Goal: Navigation & Orientation: Understand site structure

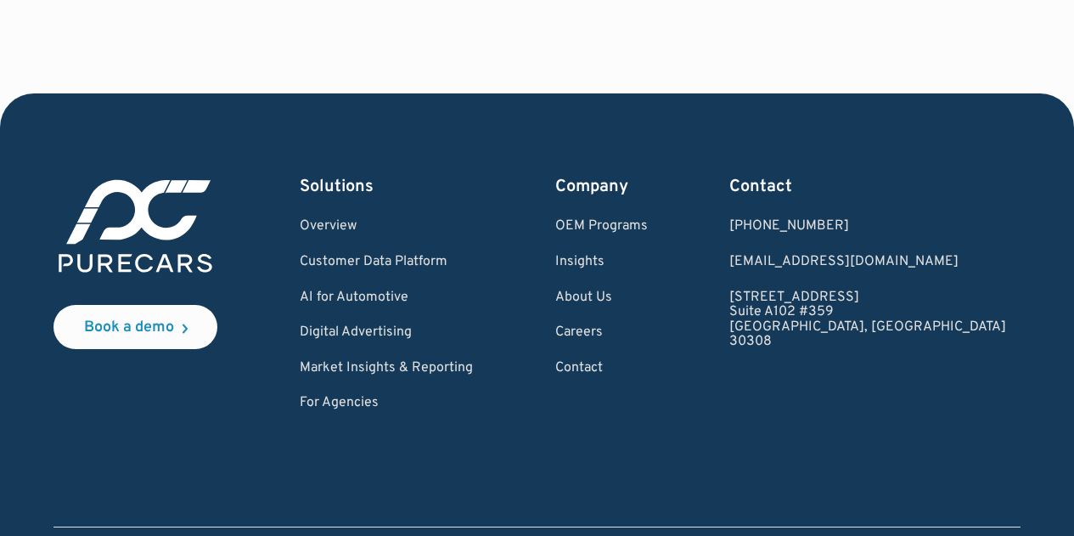
scroll to position [5183, 0]
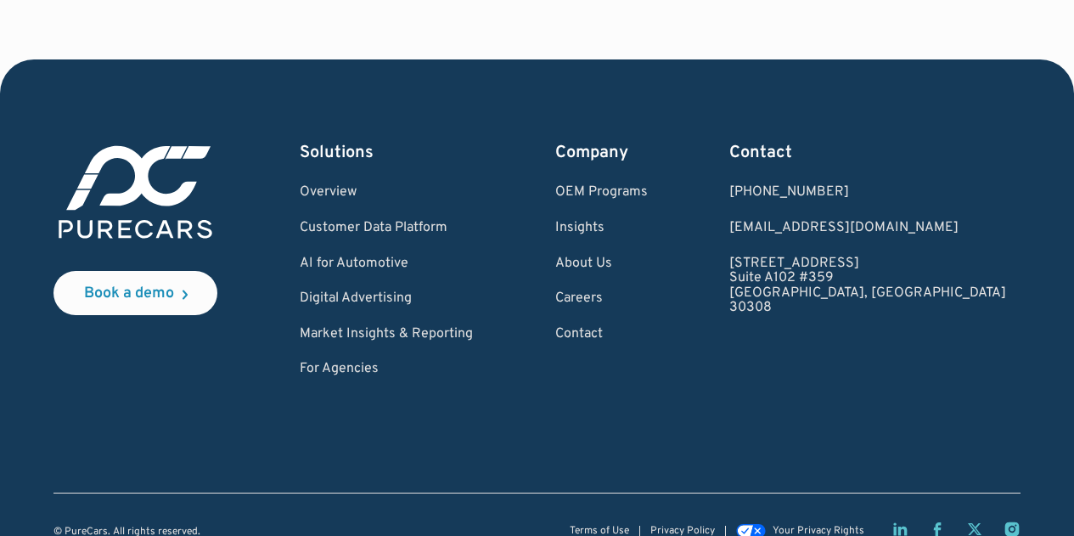
click at [936, 522] on icon "Facebook page" at bounding box center [937, 529] width 8 height 14
click at [1011, 520] on icon "Instagram page" at bounding box center [1011, 528] width 17 height 17
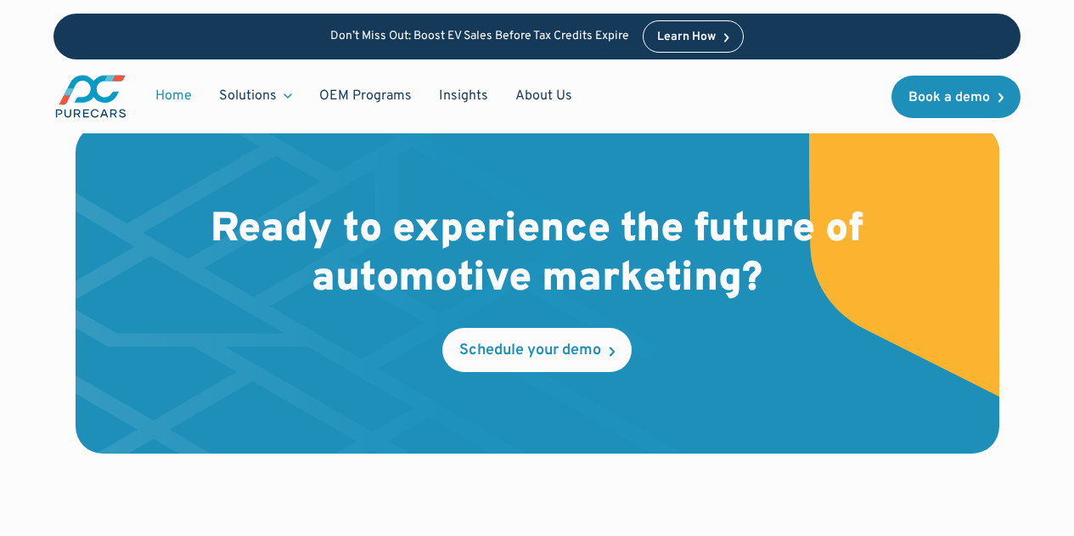
scroll to position [4673, 0]
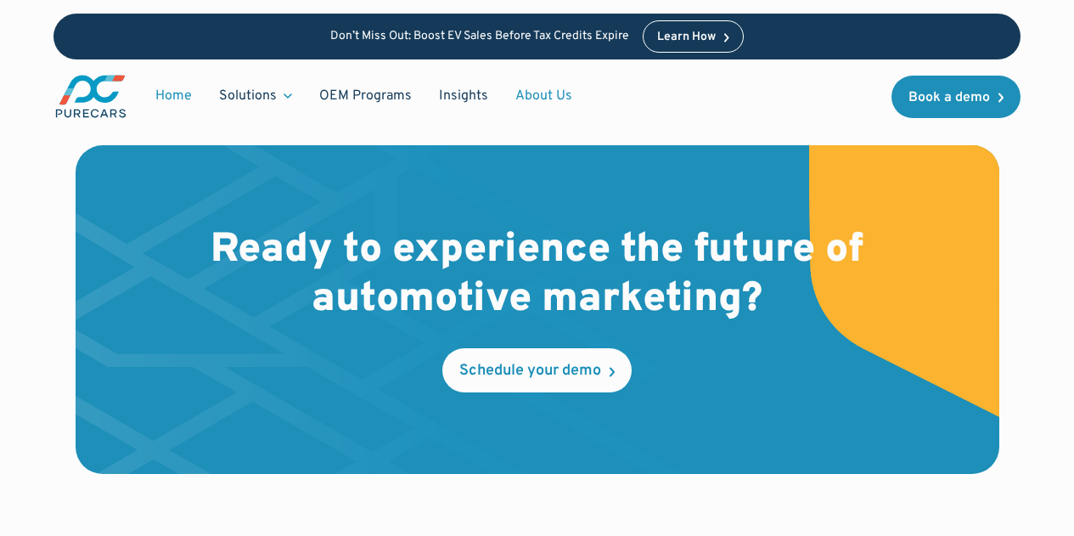
click at [536, 93] on link "About Us" at bounding box center [544, 96] width 84 height 32
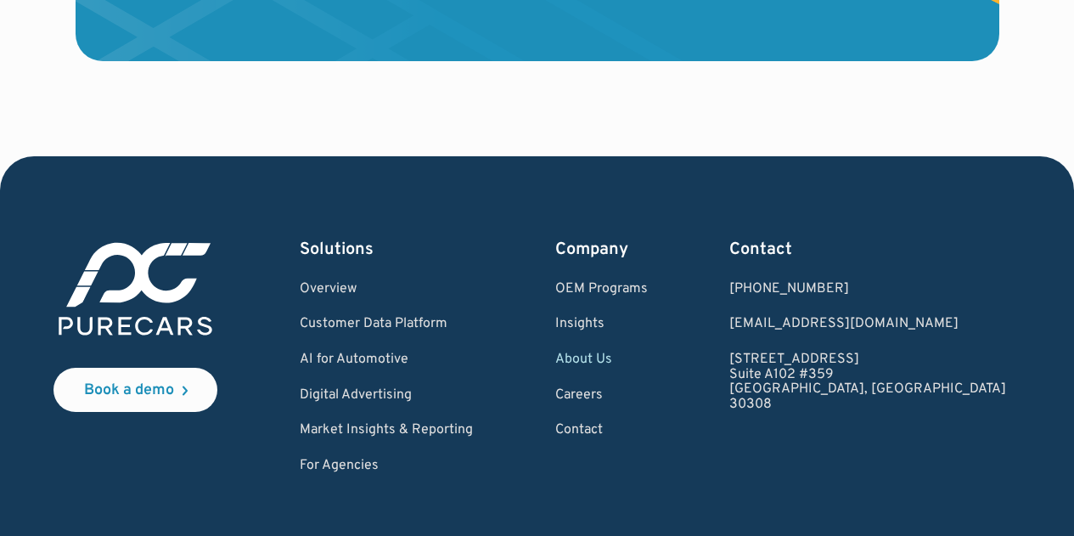
scroll to position [4753, 0]
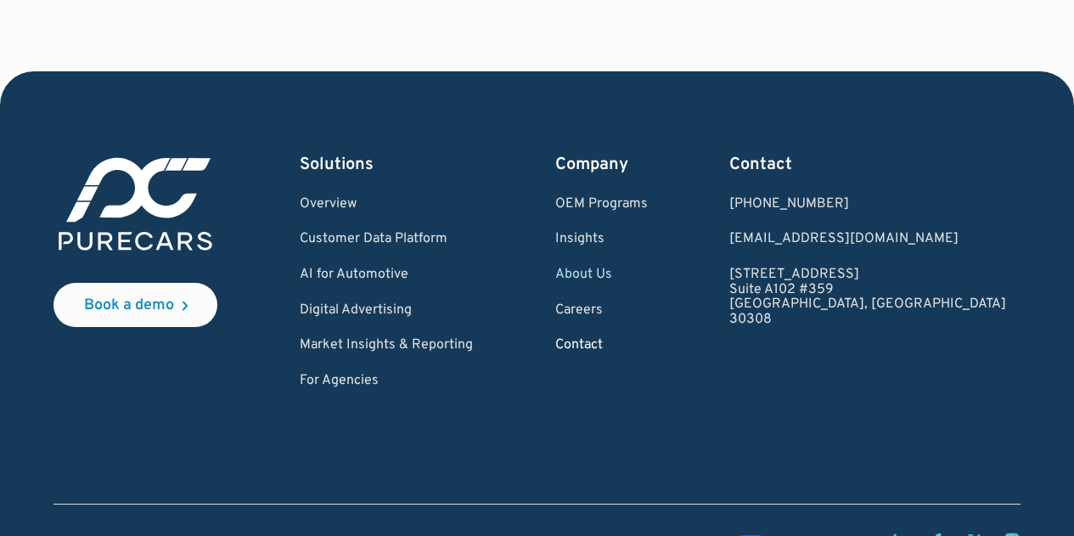
click at [639, 353] on link "Contact" at bounding box center [601, 345] width 93 height 15
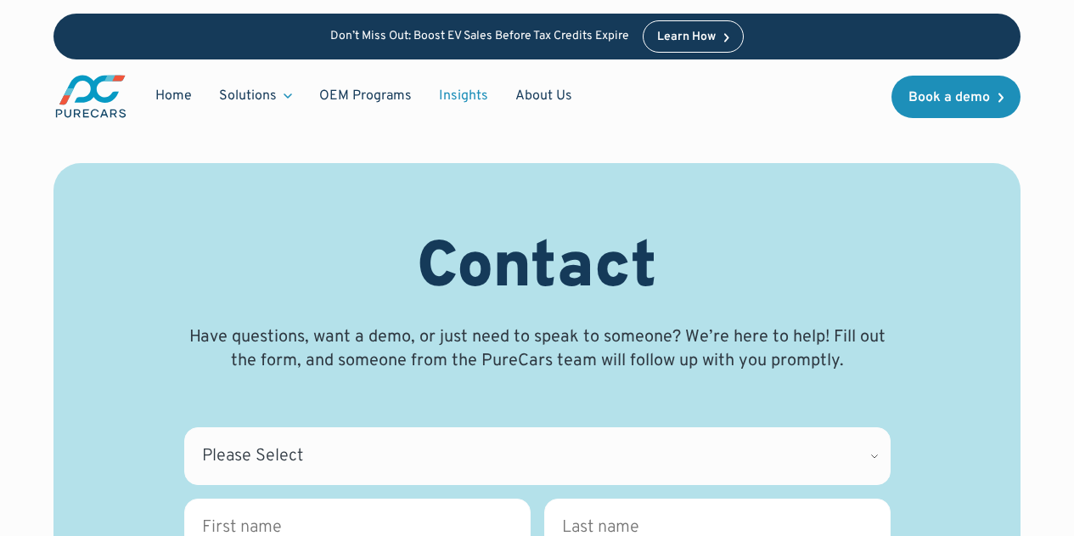
click at [440, 92] on link "Insights" at bounding box center [463, 96] width 76 height 32
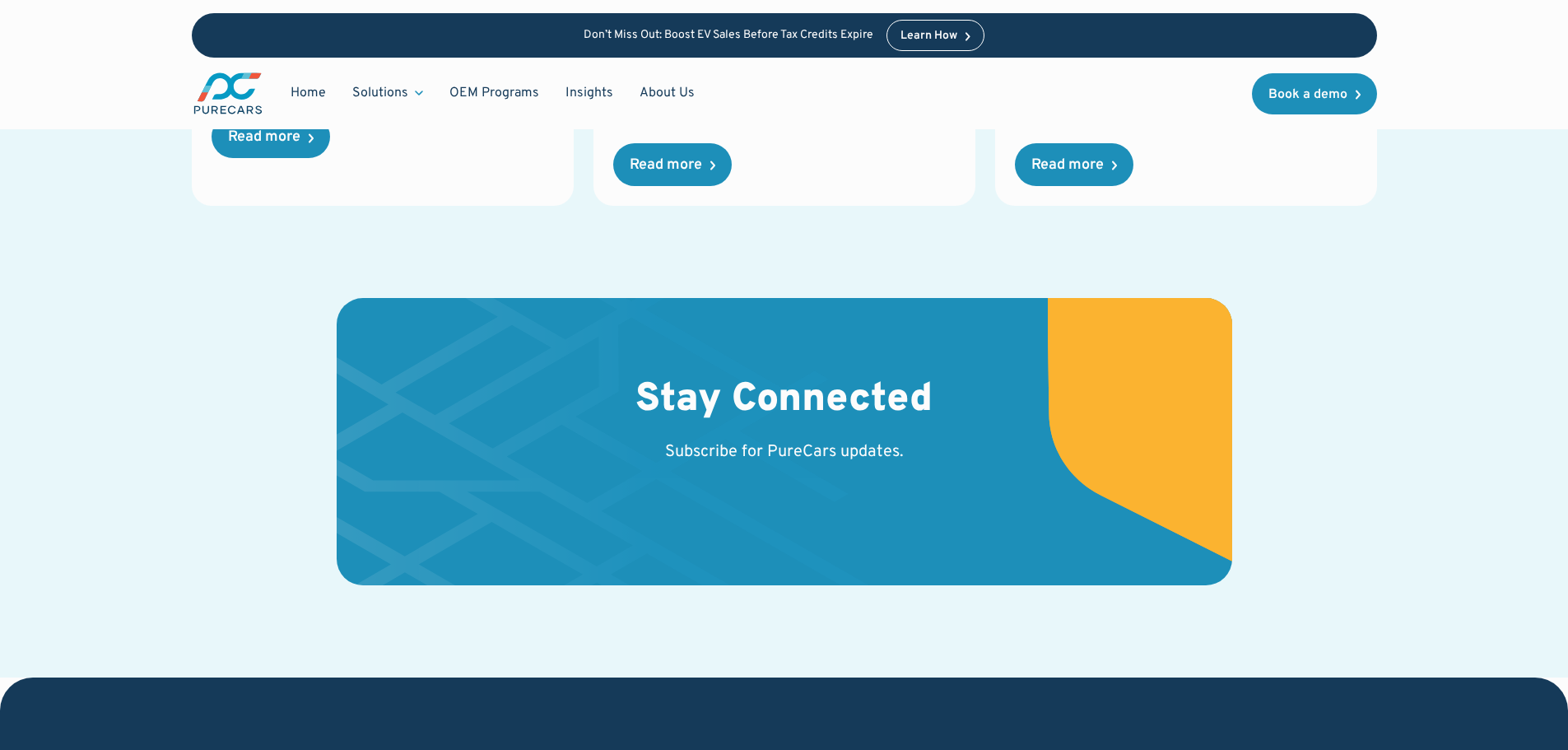
click at [835, 396] on h2 "Stay Connected" at bounding box center [784, 401] width 297 height 48
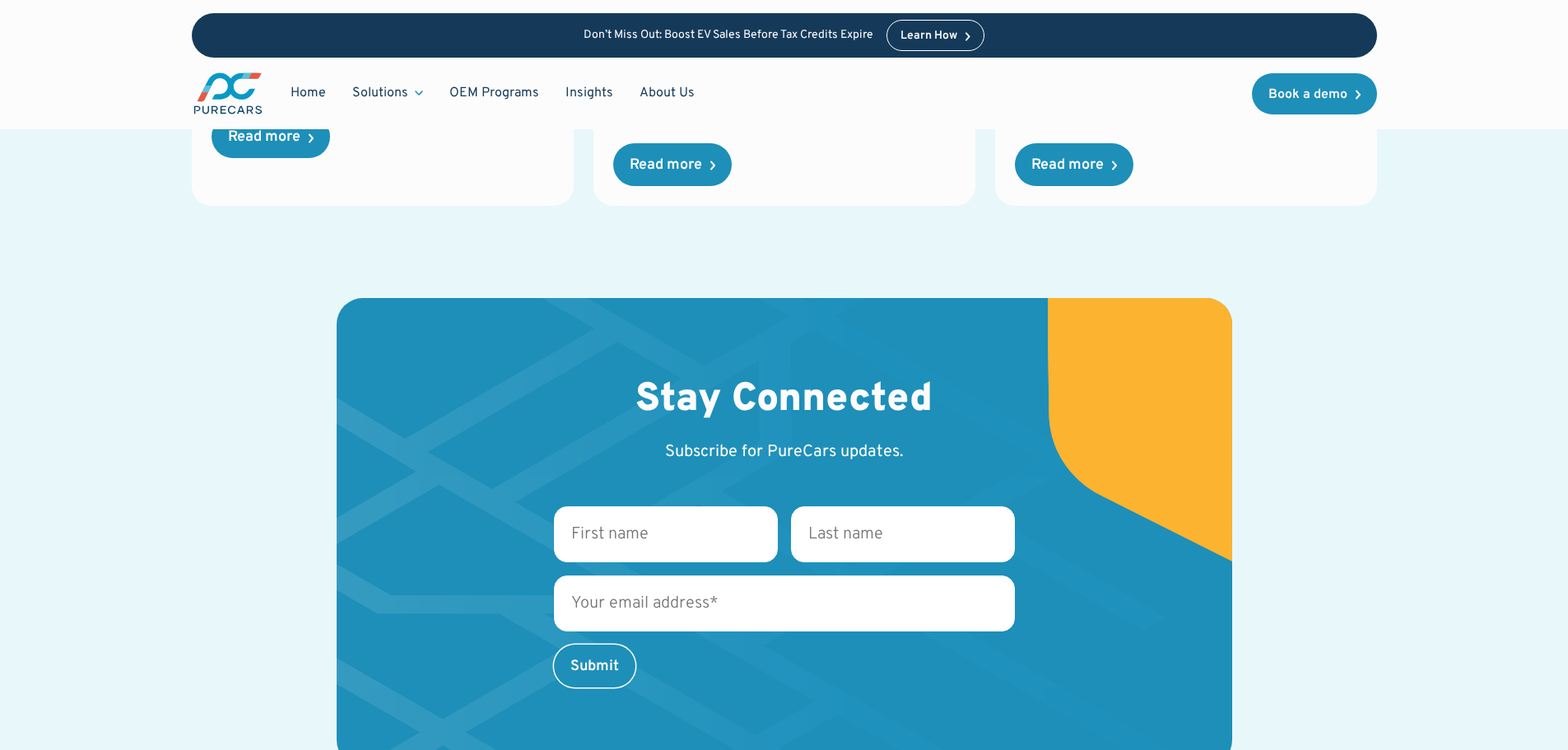
click at [742, 447] on p "Subscribe for PureCars updates." at bounding box center [784, 452] width 239 height 23
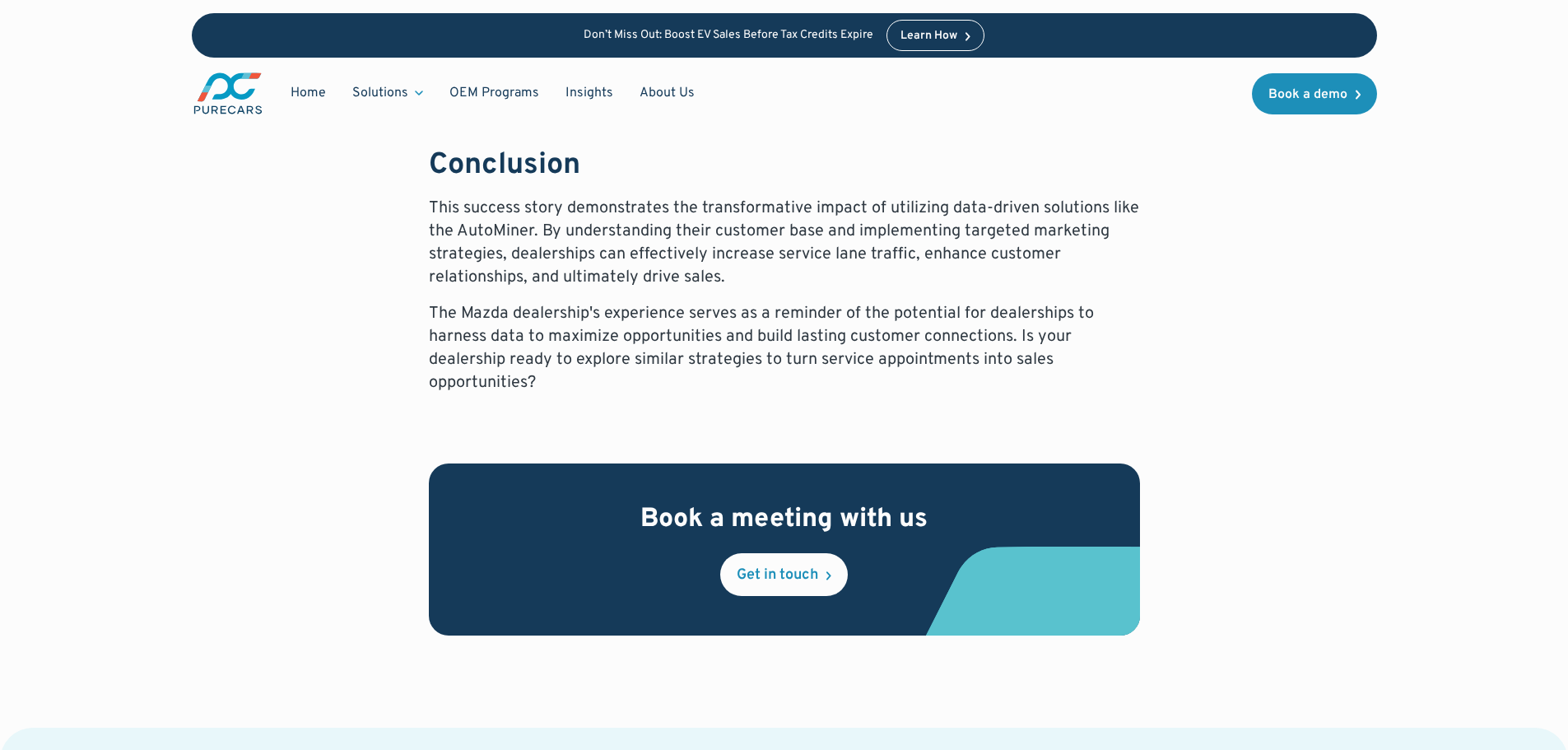
scroll to position [1729, 0]
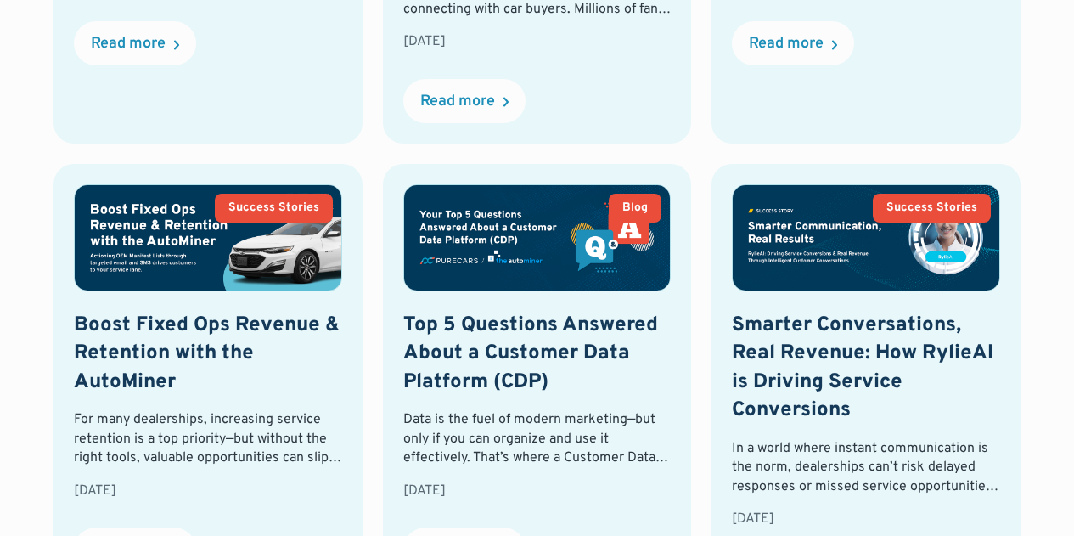
scroll to position [1273, 0]
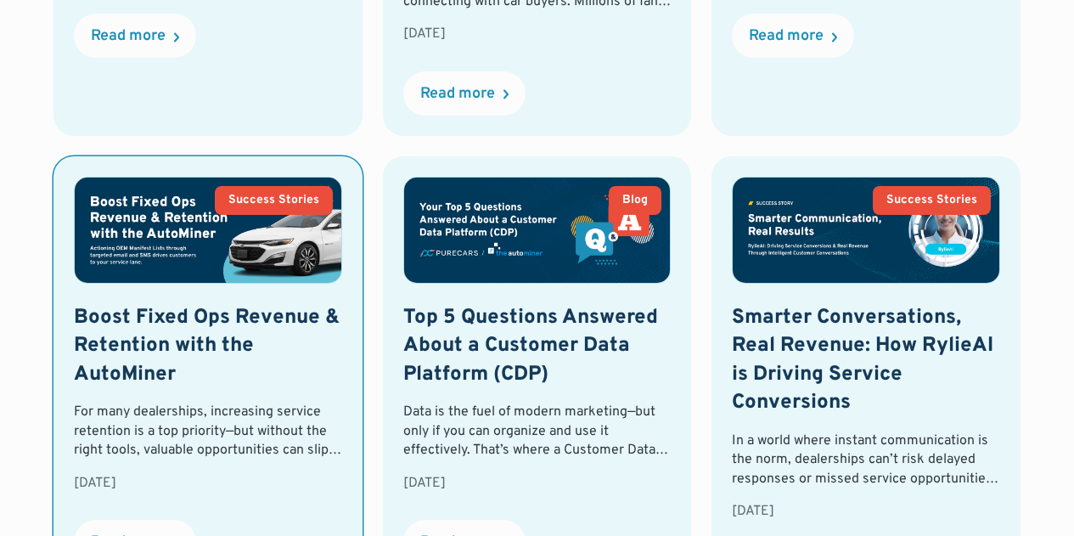
click at [241, 304] on h2 "Boost Fixed Ops Revenue & Retention with the AutoMiner" at bounding box center [208, 347] width 268 height 86
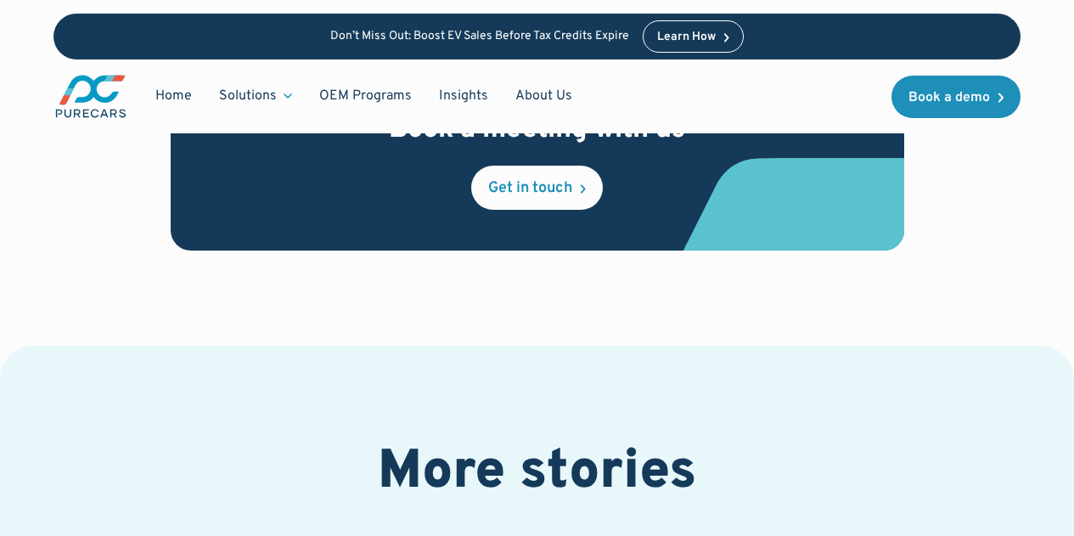
scroll to position [1608, 0]
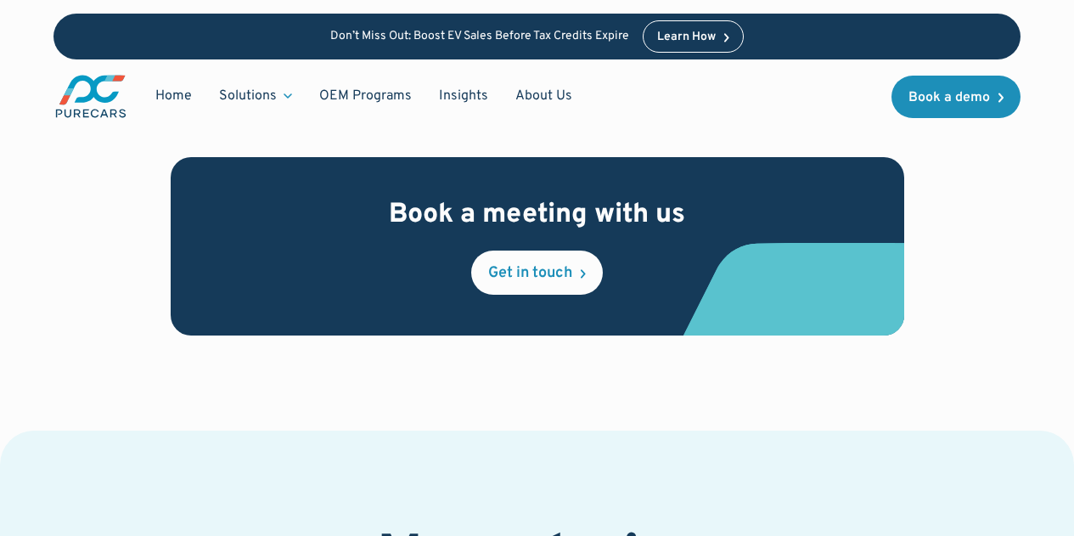
click at [586, 208] on h2 "Book a meeting with us" at bounding box center [537, 216] width 296 height 36
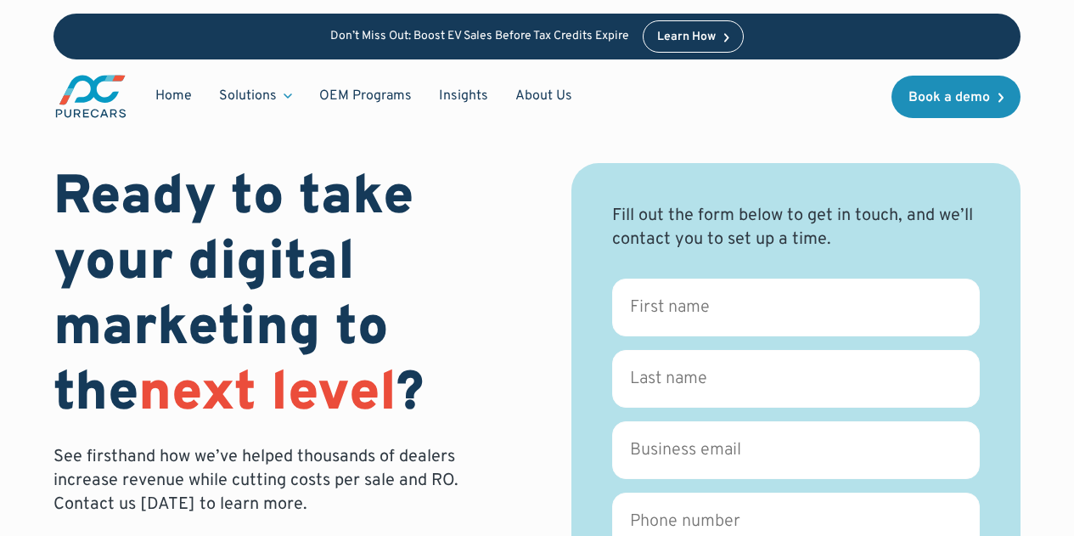
click at [82, 93] on img "main" at bounding box center [90, 96] width 75 height 47
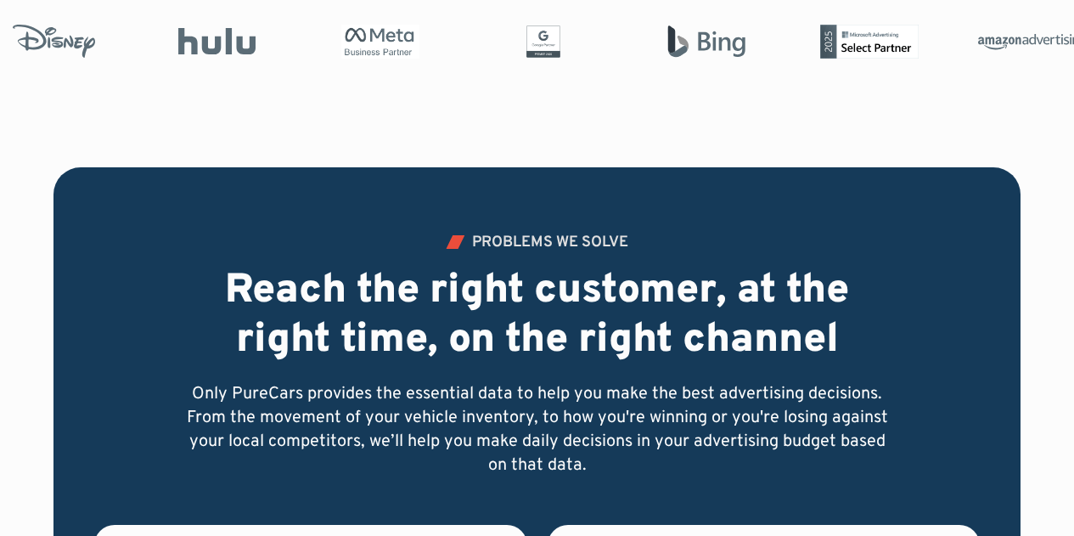
scroll to position [934, 0]
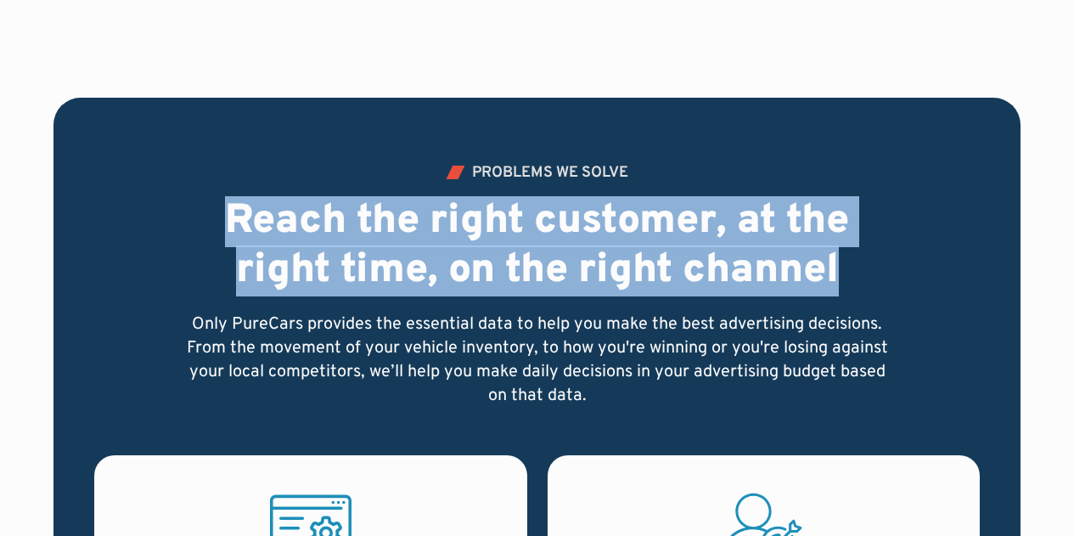
drag, startPoint x: 226, startPoint y: 211, endPoint x: 854, endPoint y: 271, distance: 630.9
click at [854, 271] on h2 "Reach the right customer, at the right time, on the right channel" at bounding box center [537, 247] width 706 height 98
copy h2 "Reach the right customer, at the right time, on the right channel"
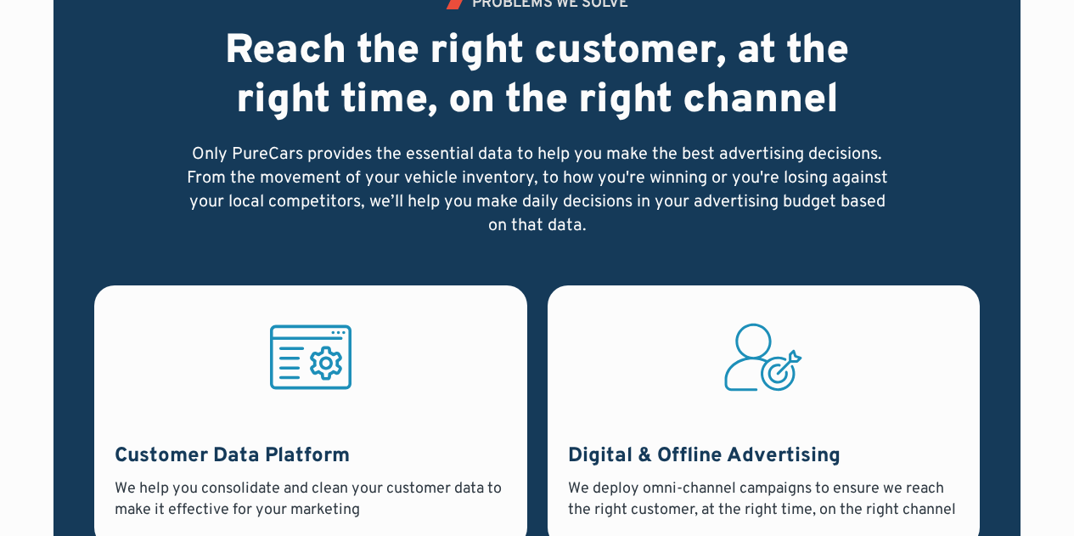
click at [464, 146] on p "Only PureCars provides the essential data to help you make the best advertising…" at bounding box center [537, 190] width 706 height 95
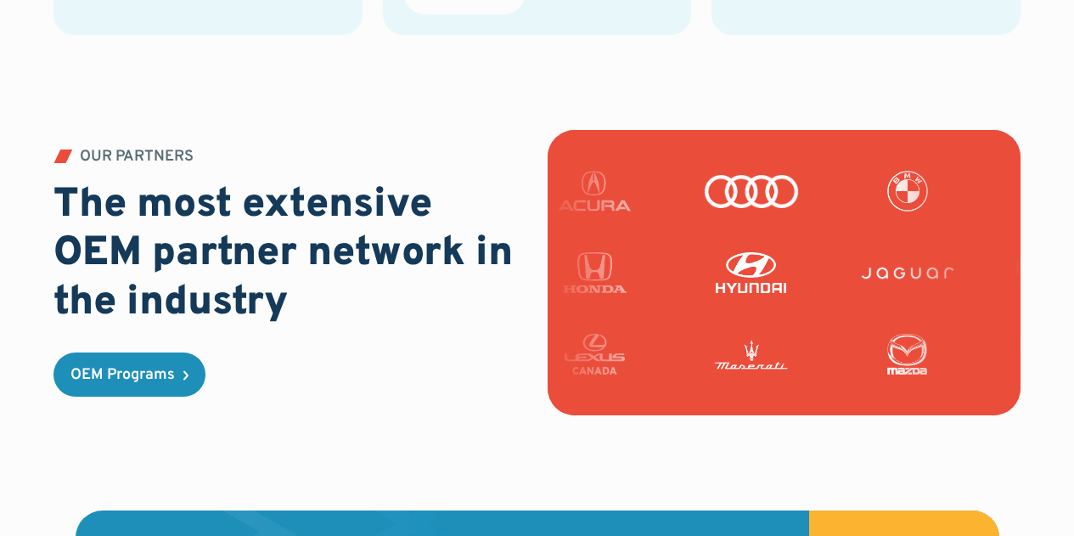
scroll to position [4329, 0]
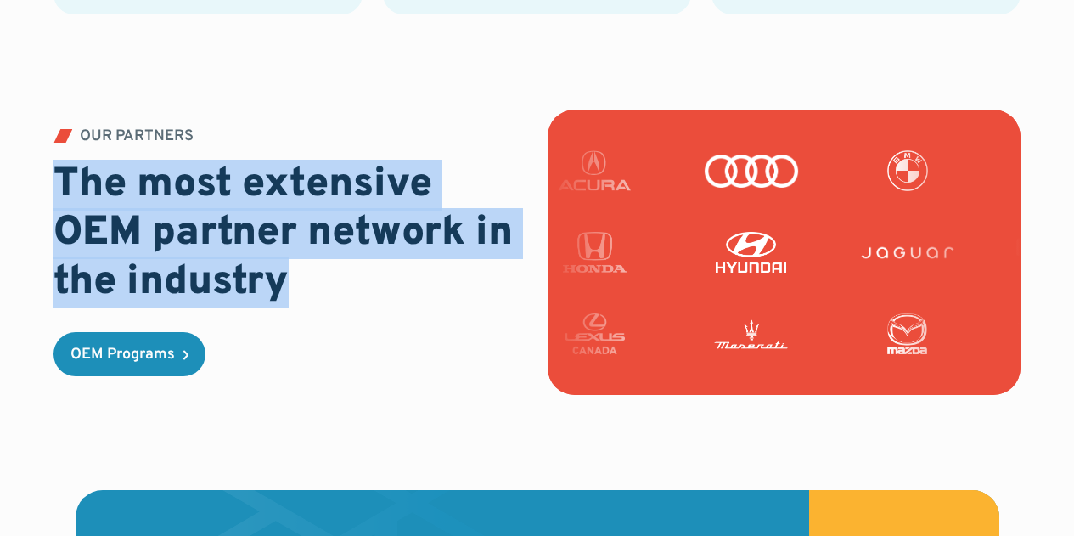
drag, startPoint x: 56, startPoint y: 149, endPoint x: 282, endPoint y: 244, distance: 245.3
click at [282, 244] on h2 "The most extensive OEM partner network in the industry" at bounding box center [289, 234] width 473 height 147
copy h2 "The most extensive OEM partner network in the industry"
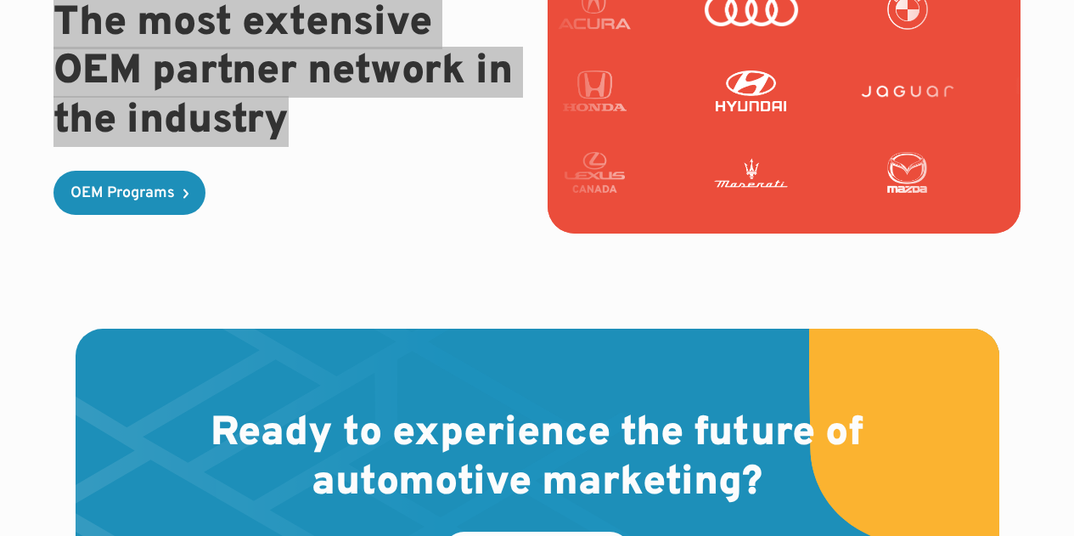
scroll to position [4668, 0]
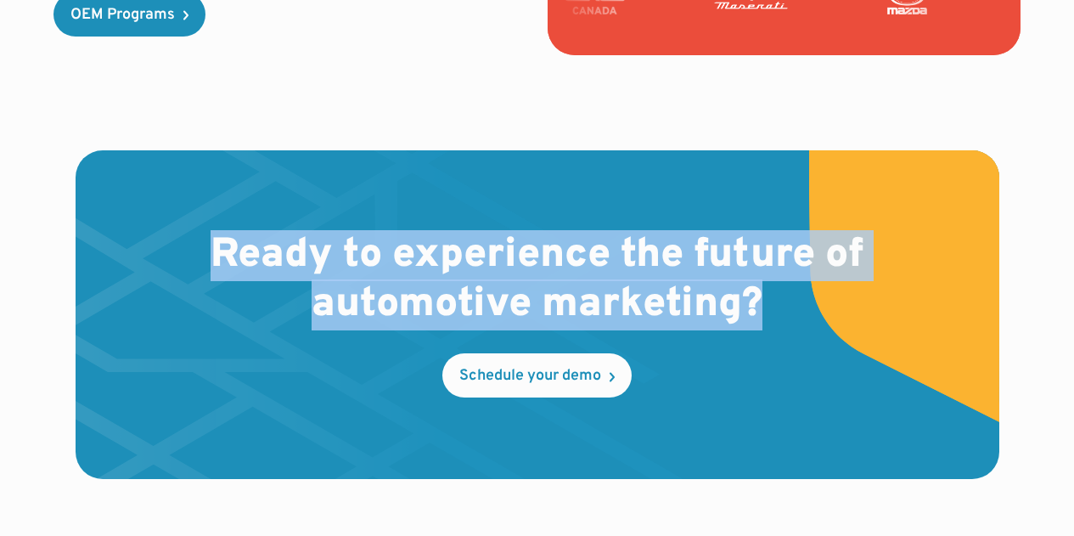
drag, startPoint x: 207, startPoint y: 215, endPoint x: 780, endPoint y: 271, distance: 575.7
click at [780, 271] on h2 "Ready to experience the future of automotive marketing?" at bounding box center [537, 281] width 706 height 98
copy h2 "Ready to experience the future of automotive marketing?"
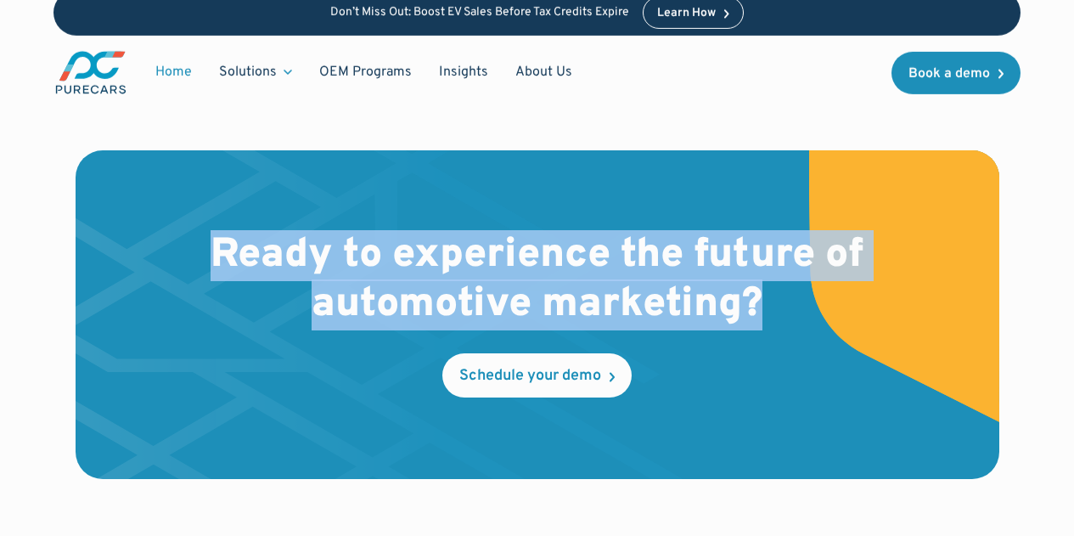
click at [490, 172] on img at bounding box center [393, 314] width 634 height 328
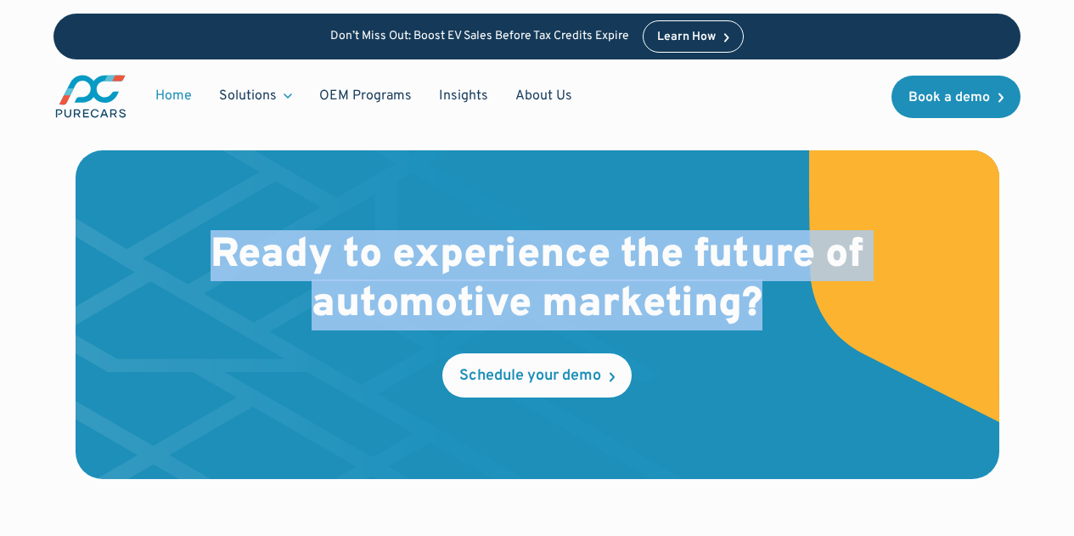
click at [504, 267] on h2 "Ready to experience the future of automotive marketing?" at bounding box center [537, 281] width 706 height 98
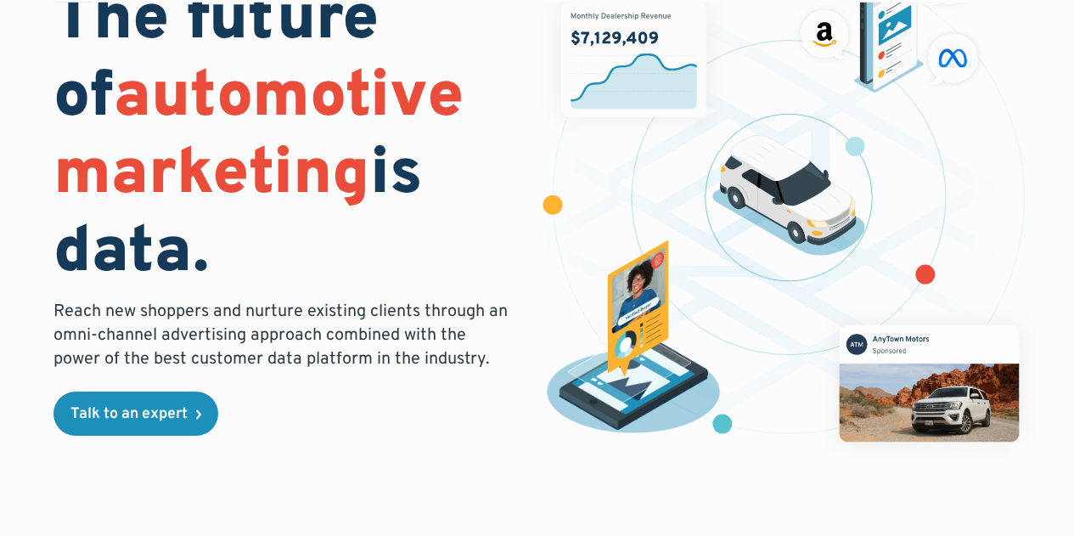
scroll to position [0, 0]
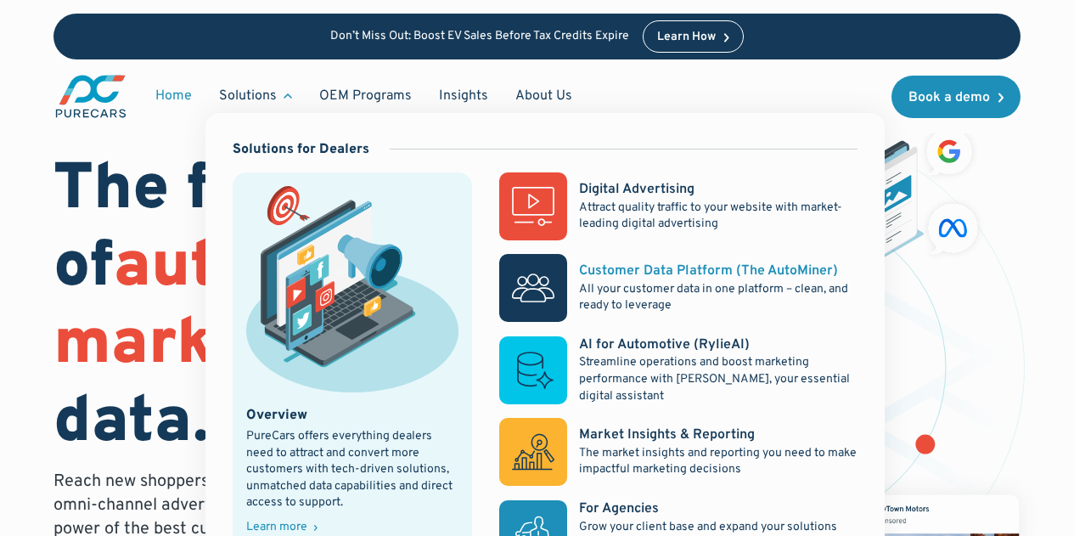
click at [542, 276] on rect at bounding box center [533, 288] width 68 height 68
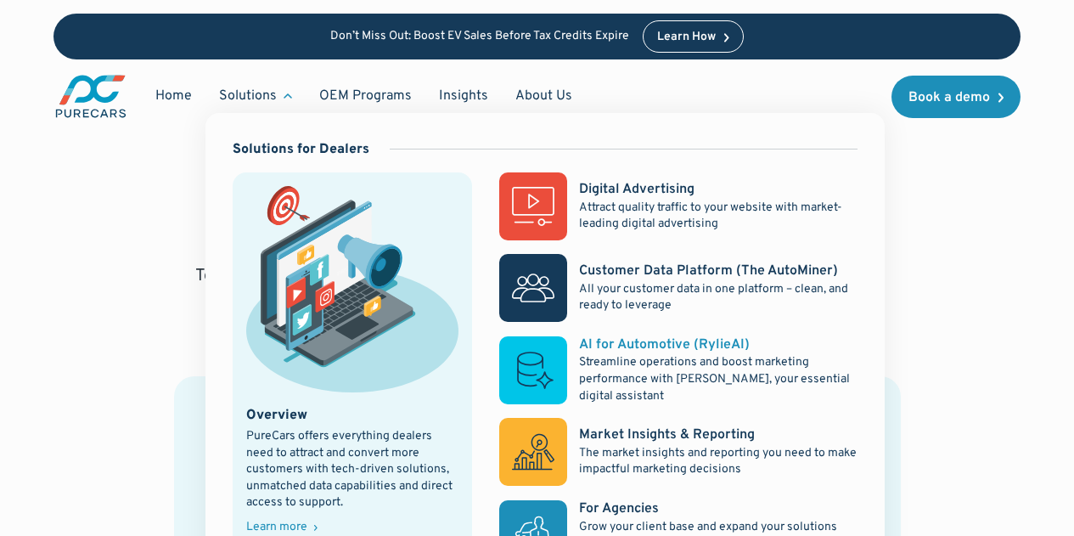
scroll to position [679, 0]
click at [543, 368] on rect at bounding box center [533, 370] width 68 height 68
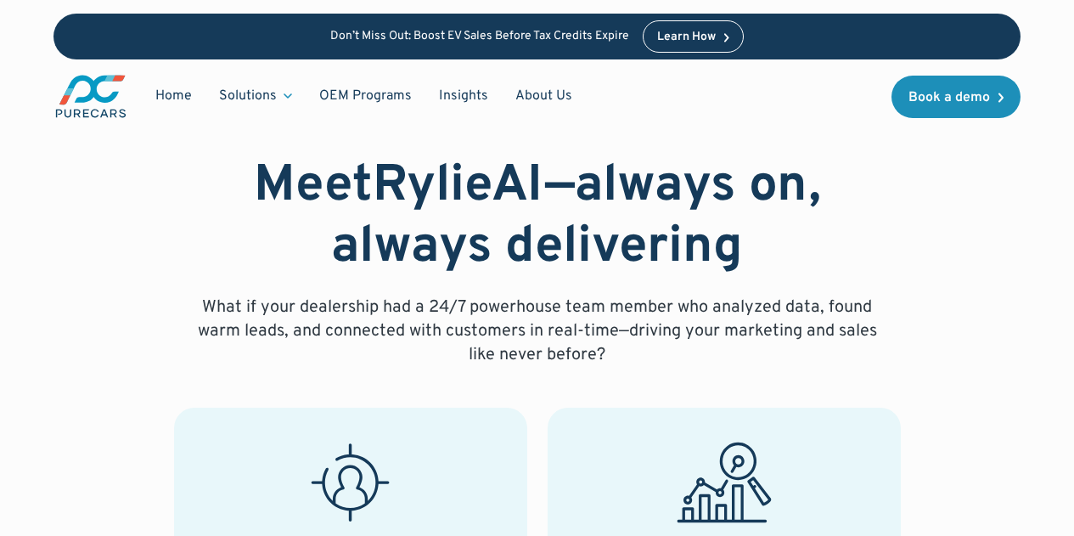
scroll to position [594, 0]
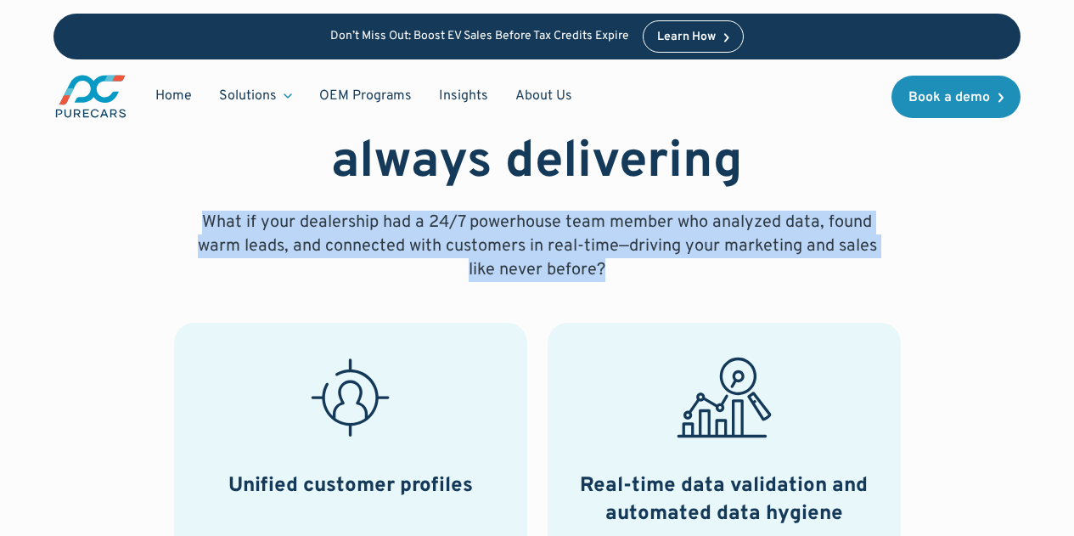
drag, startPoint x: 208, startPoint y: 216, endPoint x: 604, endPoint y: 283, distance: 401.9
copy p "What if your dealership had a 24/7 powerhouse team member who analyzed data, fo…"
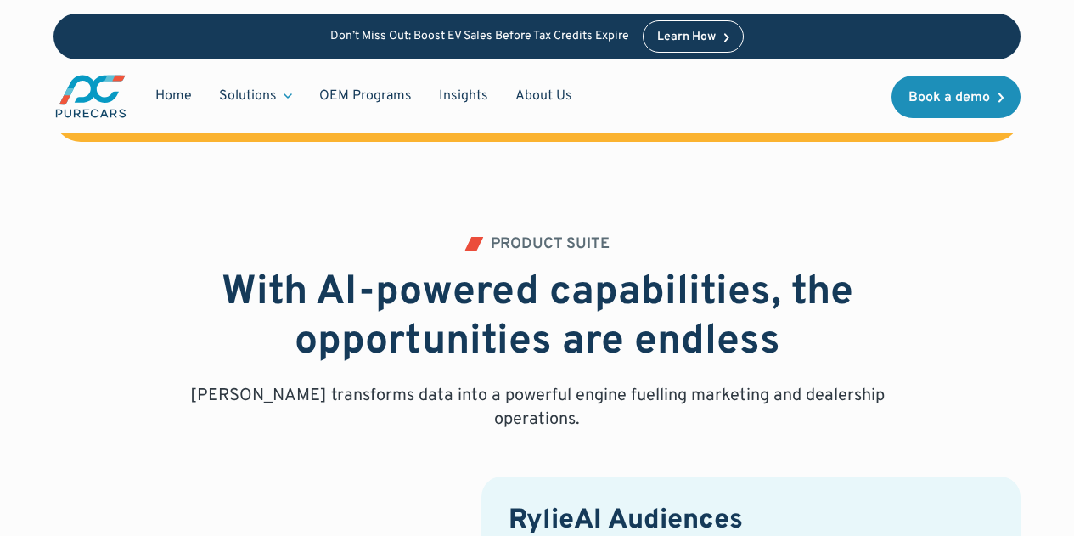
scroll to position [2122, 0]
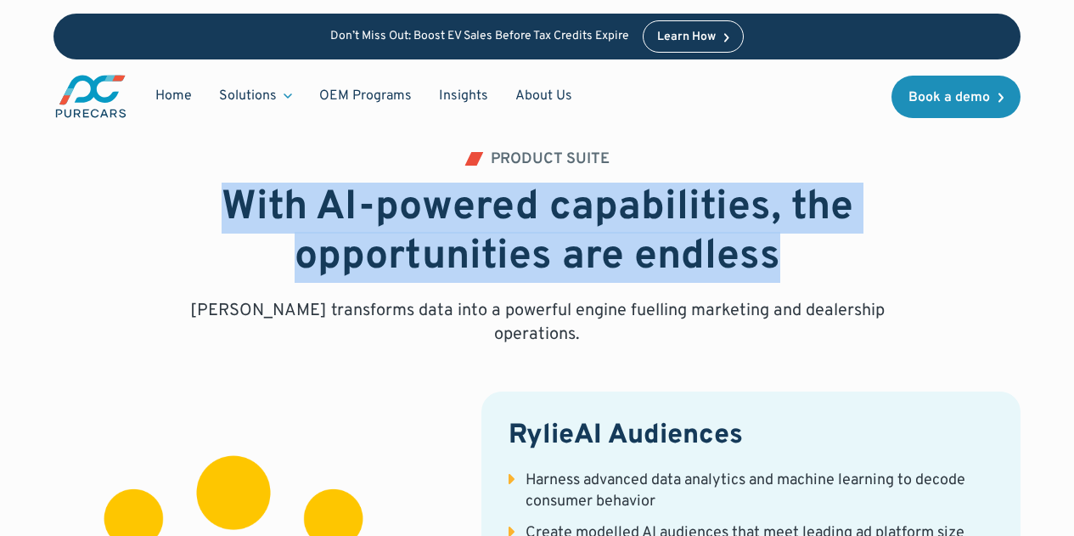
drag, startPoint x: 237, startPoint y: 166, endPoint x: 781, endPoint y: 202, distance: 545.2
click at [781, 202] on h2 "With AI-powered capabilities, the opportunities are endless" at bounding box center [537, 233] width 706 height 98
copy strong "With AI-powered capabilities, the opportunities are endless"
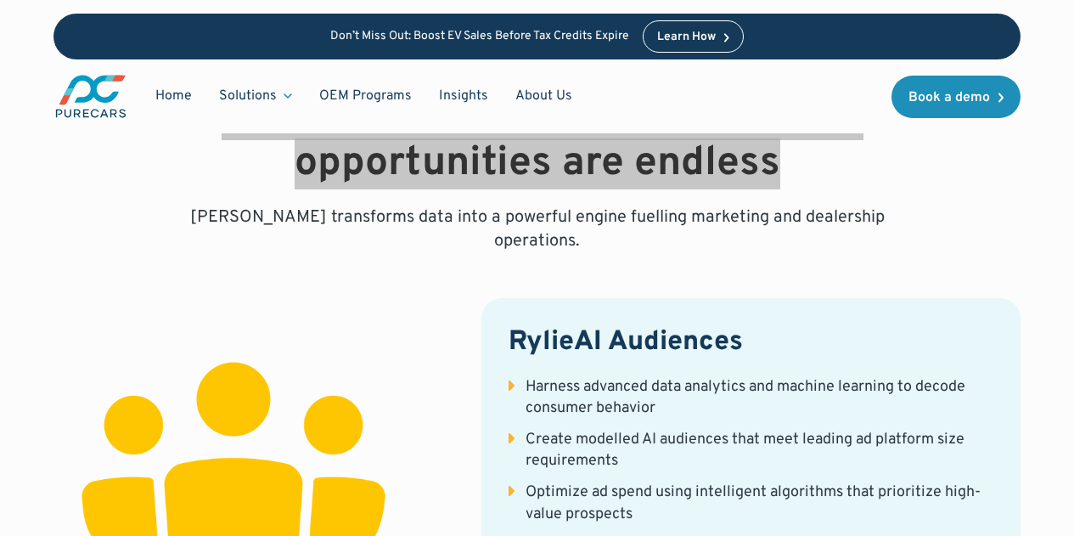
scroll to position [2037, 0]
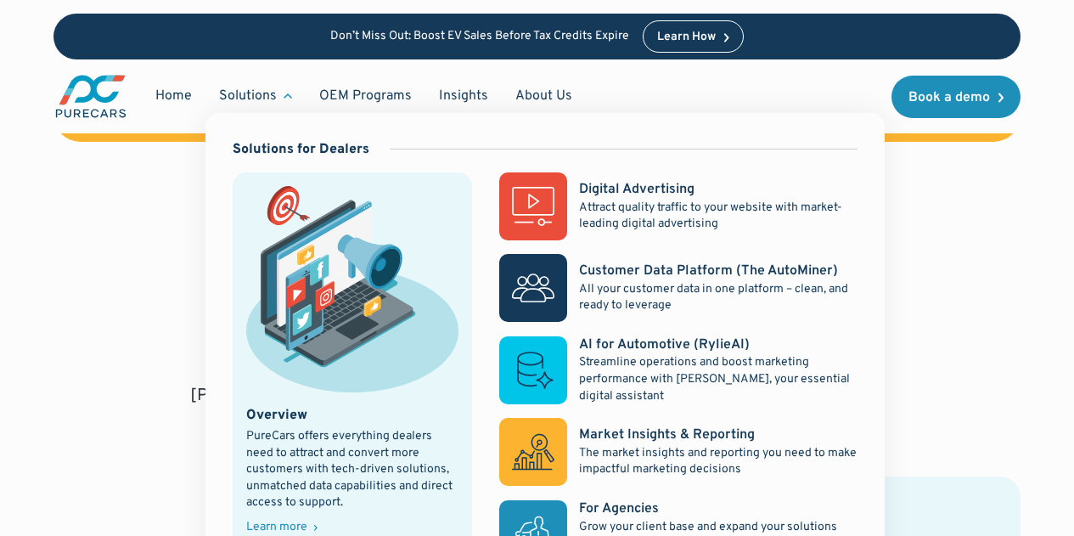
click at [306, 343] on img at bounding box center [352, 288] width 212 height 205
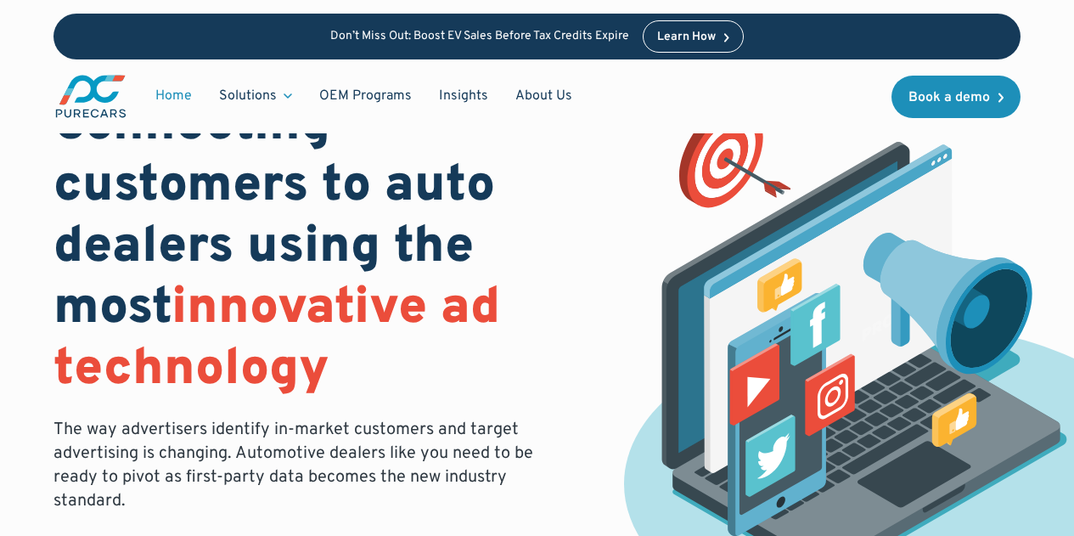
click at [149, 89] on link "Home" at bounding box center [174, 96] width 64 height 32
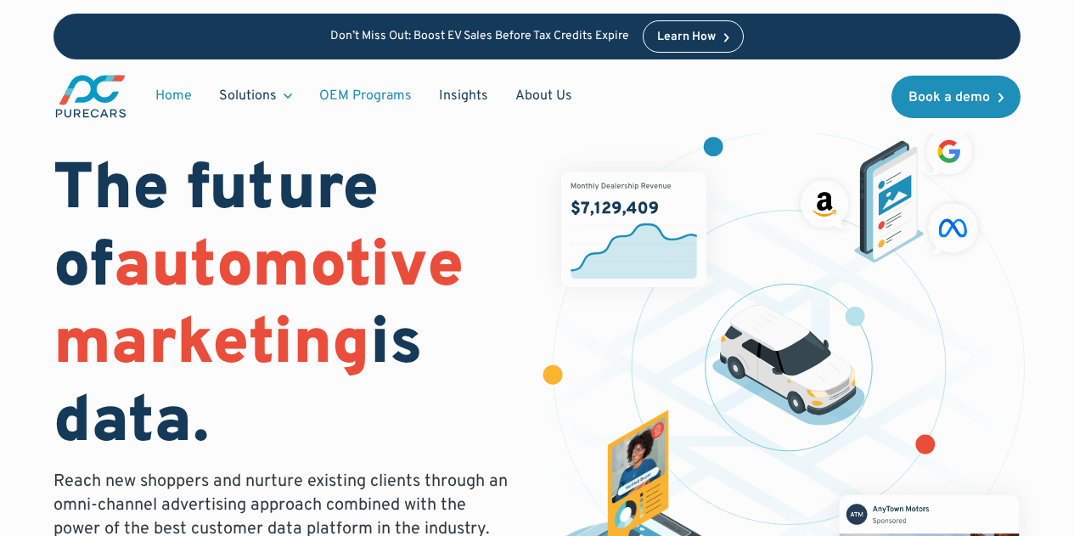
click at [359, 92] on link "OEM Programs" at bounding box center [366, 96] width 120 height 32
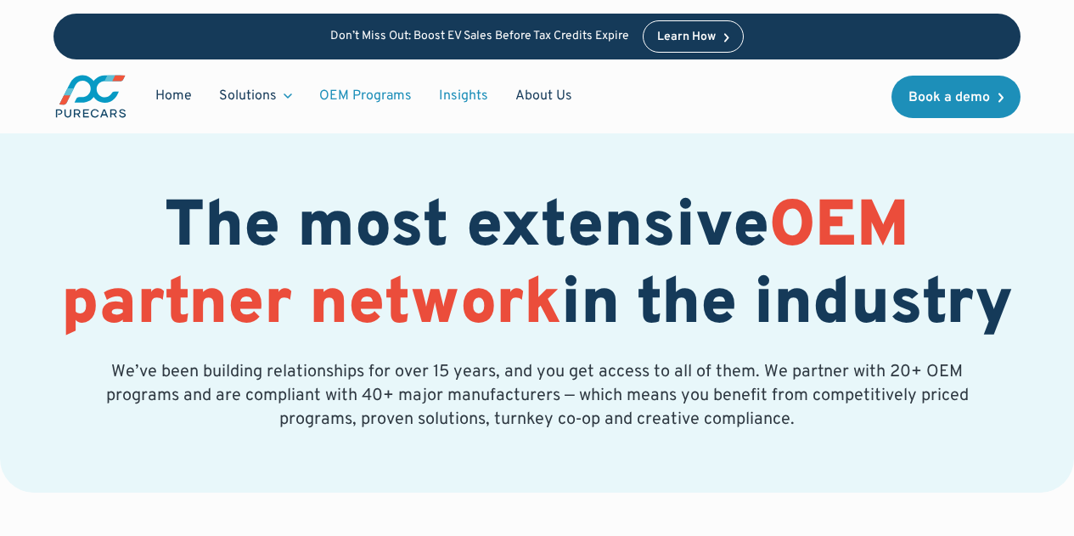
click at [461, 88] on link "Insights" at bounding box center [463, 96] width 76 height 32
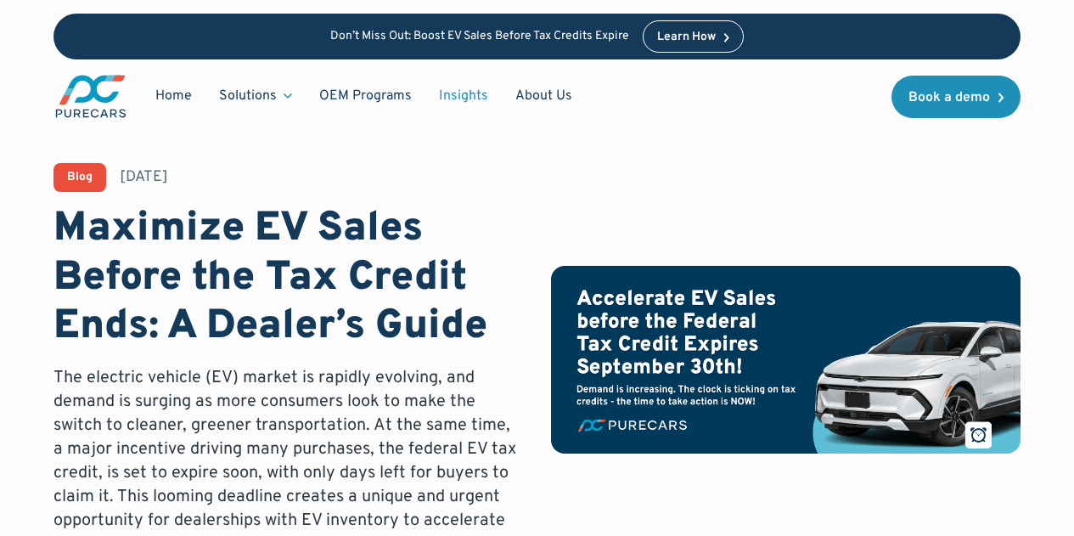
click at [86, 97] on img "main" at bounding box center [90, 96] width 75 height 47
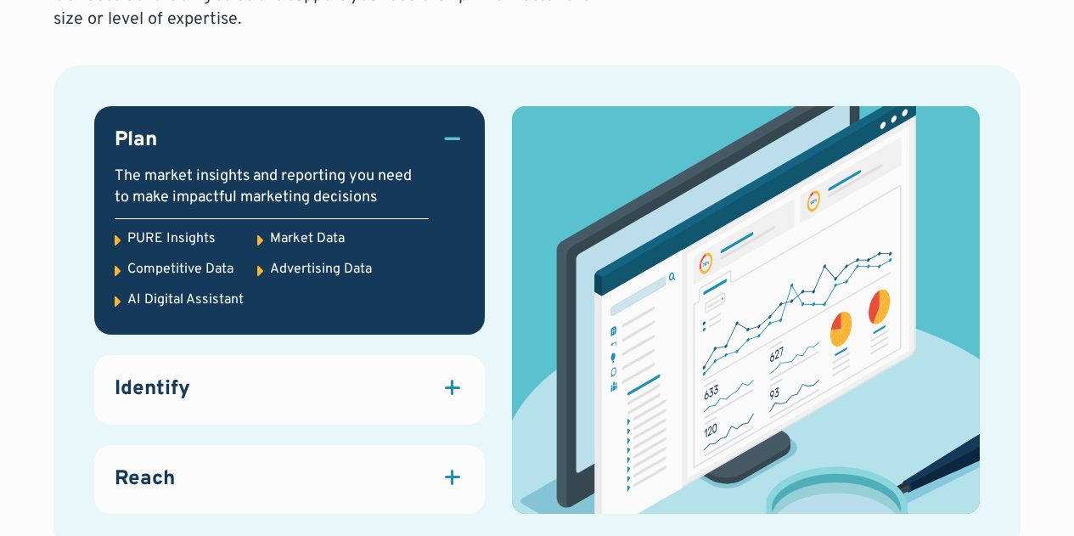
scroll to position [2292, 0]
